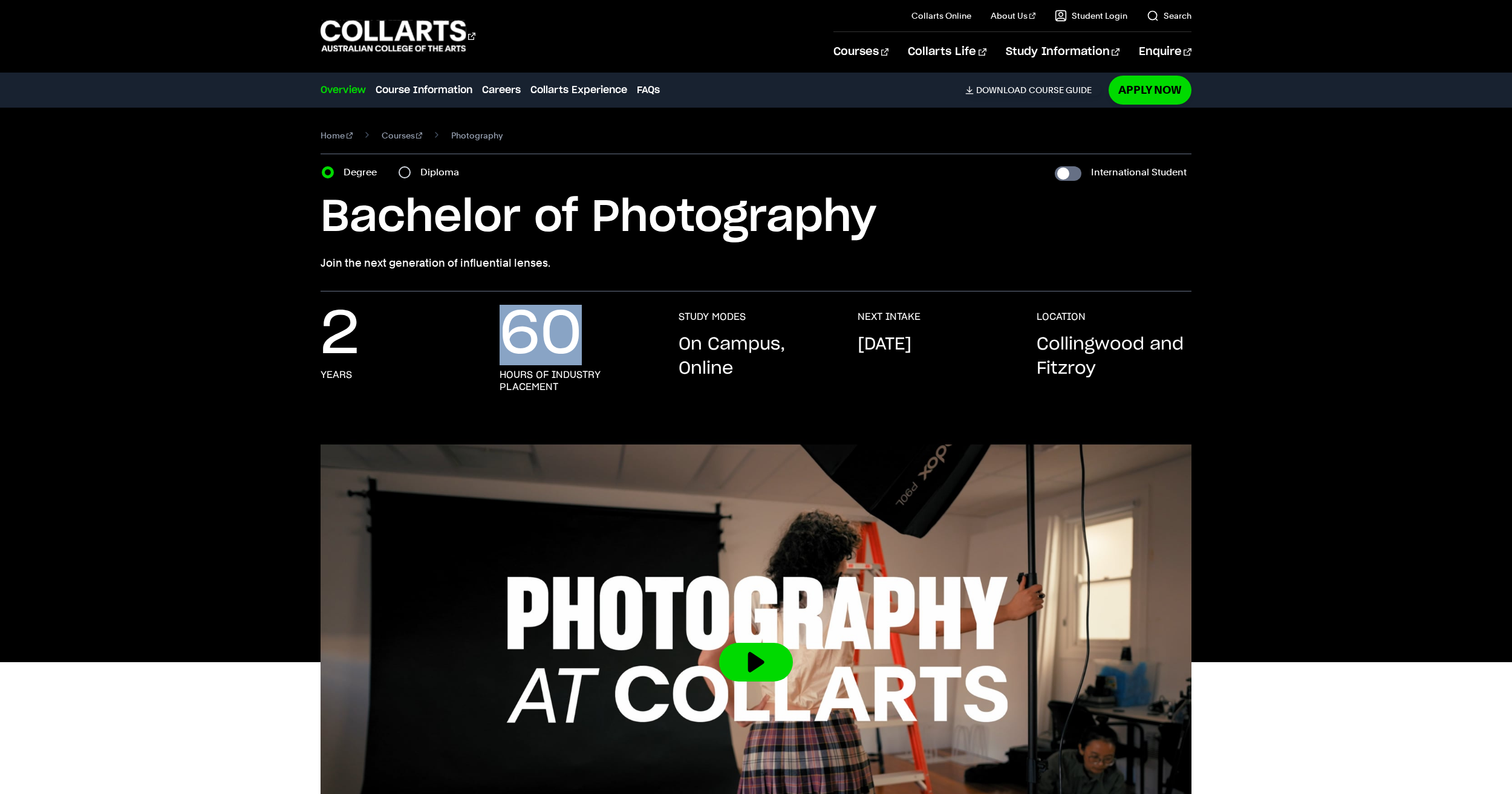
drag, startPoint x: 586, startPoint y: 338, endPoint x: 504, endPoint y: 332, distance: 82.2
click at [504, 332] on div "60 hours of industry placement" at bounding box center [577, 352] width 155 height 82
click at [622, 343] on div "60 hours of industry placement" at bounding box center [577, 352] width 155 height 82
drag, startPoint x: 590, startPoint y: 341, endPoint x: 502, endPoint y: 334, distance: 88.3
click at [502, 334] on div "60 hours of industry placement" at bounding box center [577, 352] width 155 height 82
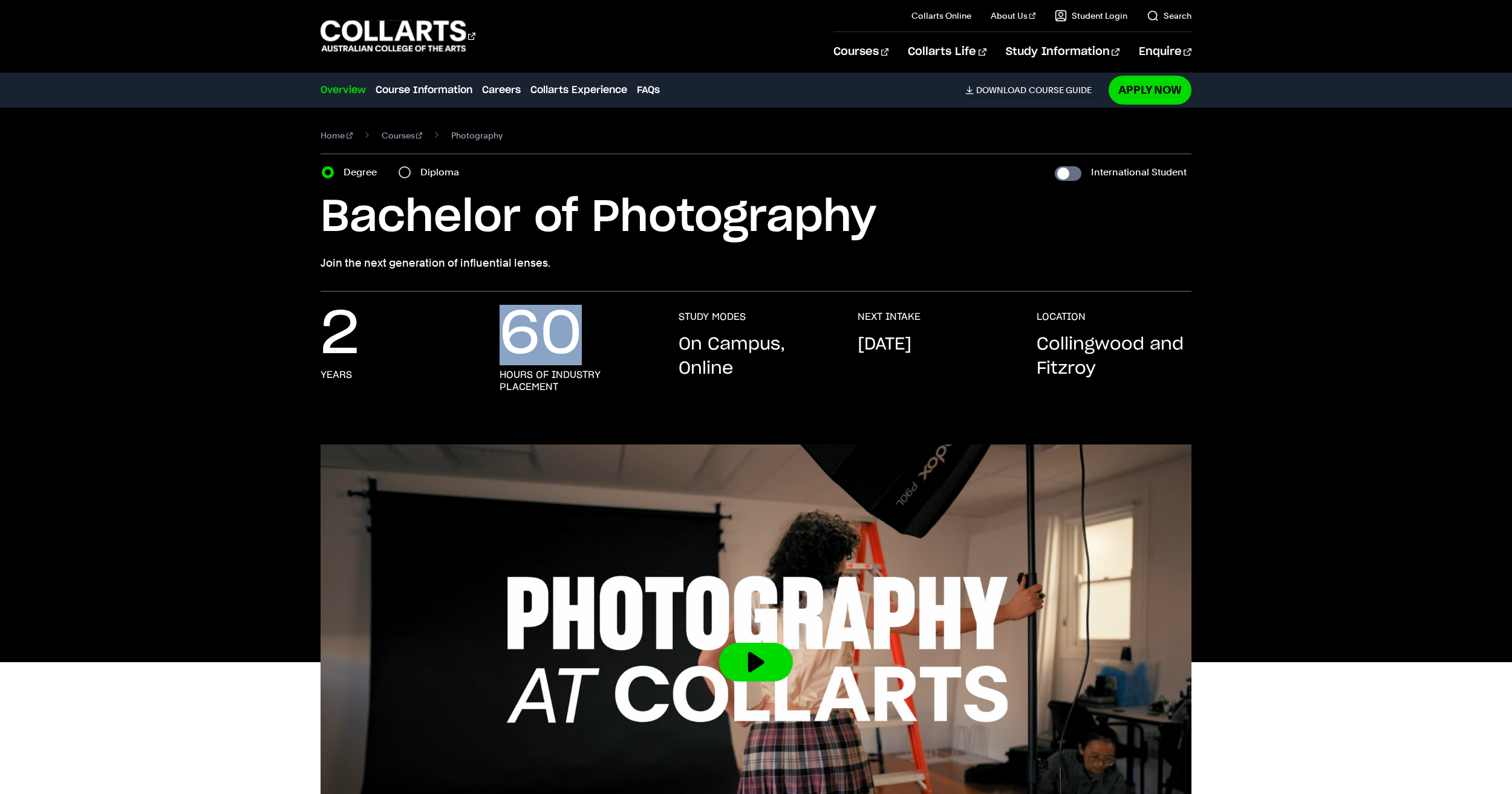
click at [583, 330] on div "60 hours of industry placement" at bounding box center [577, 352] width 155 height 82
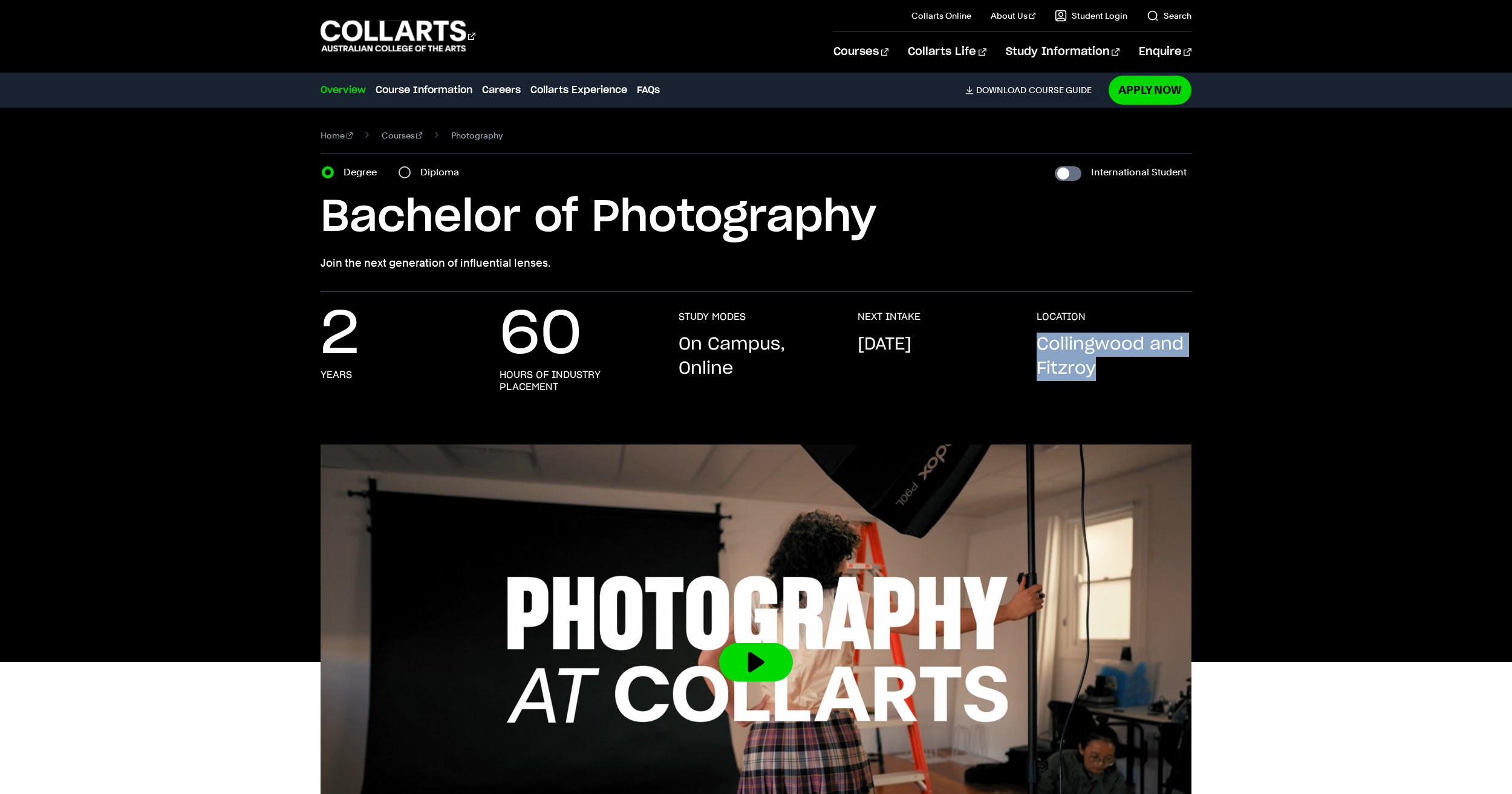
drag, startPoint x: 1096, startPoint y: 371, endPoint x: 1032, endPoint y: 344, distance: 69.5
click at [1032, 344] on div "2 years 60 hours of industry placement STUDY MODES On Campus, Online NEXT INTAK…" at bounding box center [756, 364] width 871 height 107
click at [1096, 363] on p "Collingwood and Fitzroy" at bounding box center [1115, 357] width 155 height 48
drag, startPoint x: 1095, startPoint y: 374, endPoint x: 1025, endPoint y: 337, distance: 79.2
click at [1025, 337] on div "2 years 60 hours of industry placement STUDY MODES On Campus, Online NEXT INTAK…" at bounding box center [756, 364] width 871 height 107
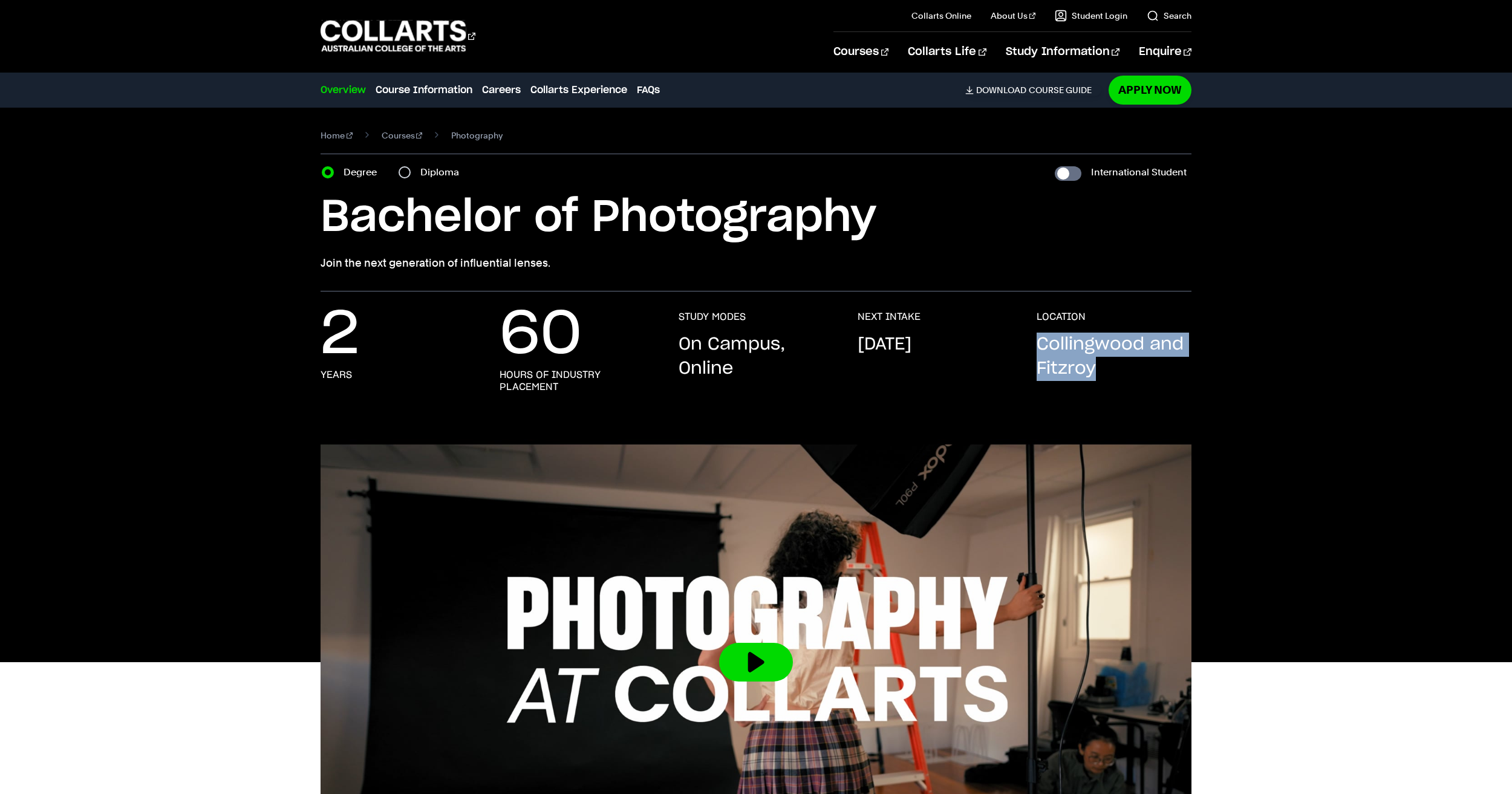
click at [1118, 378] on p "Collingwood and Fitzroy" at bounding box center [1115, 357] width 155 height 48
